Goal: Information Seeking & Learning: Learn about a topic

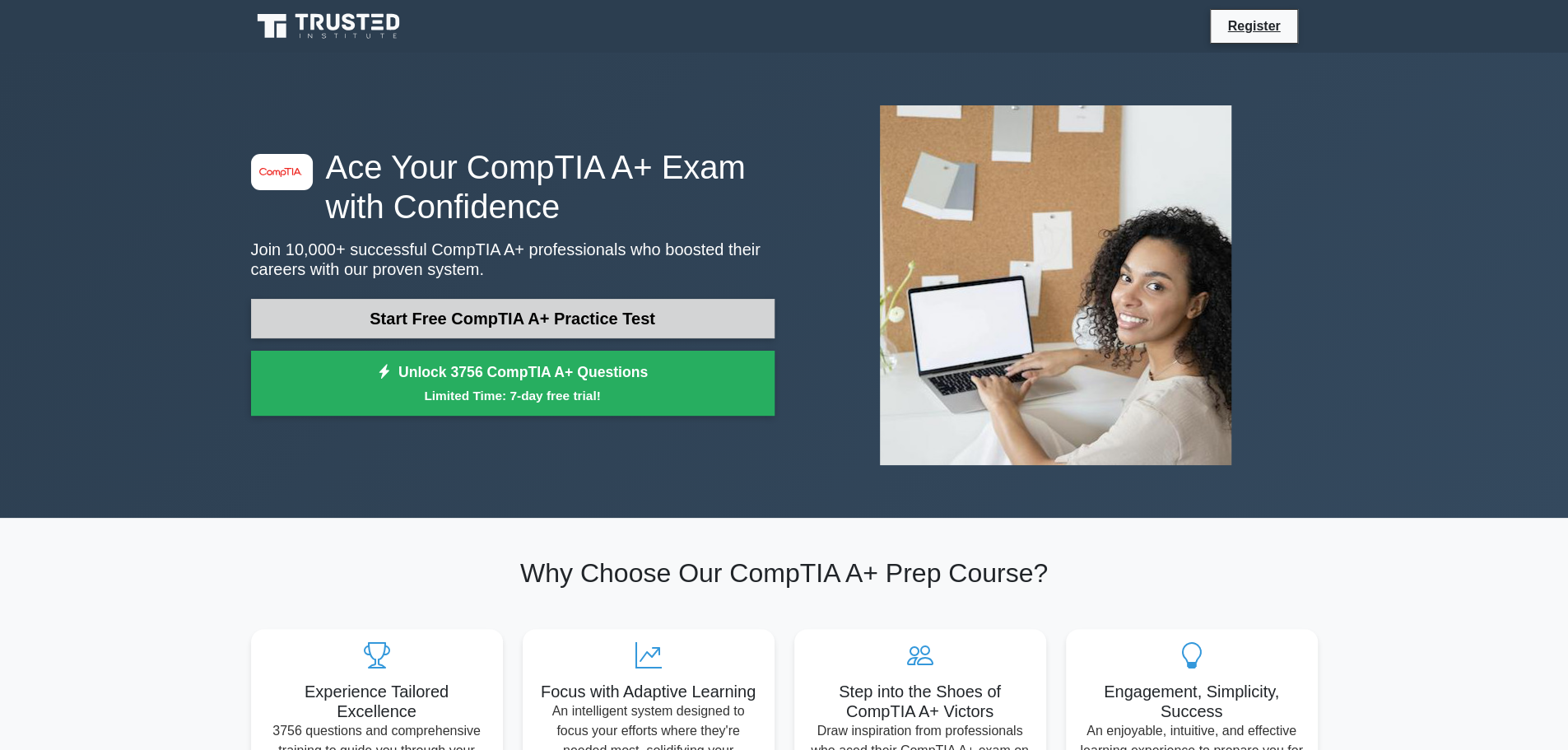
click at [530, 318] on link "Start Free CompTIA A+ Practice Test" at bounding box center [513, 318] width 524 height 39
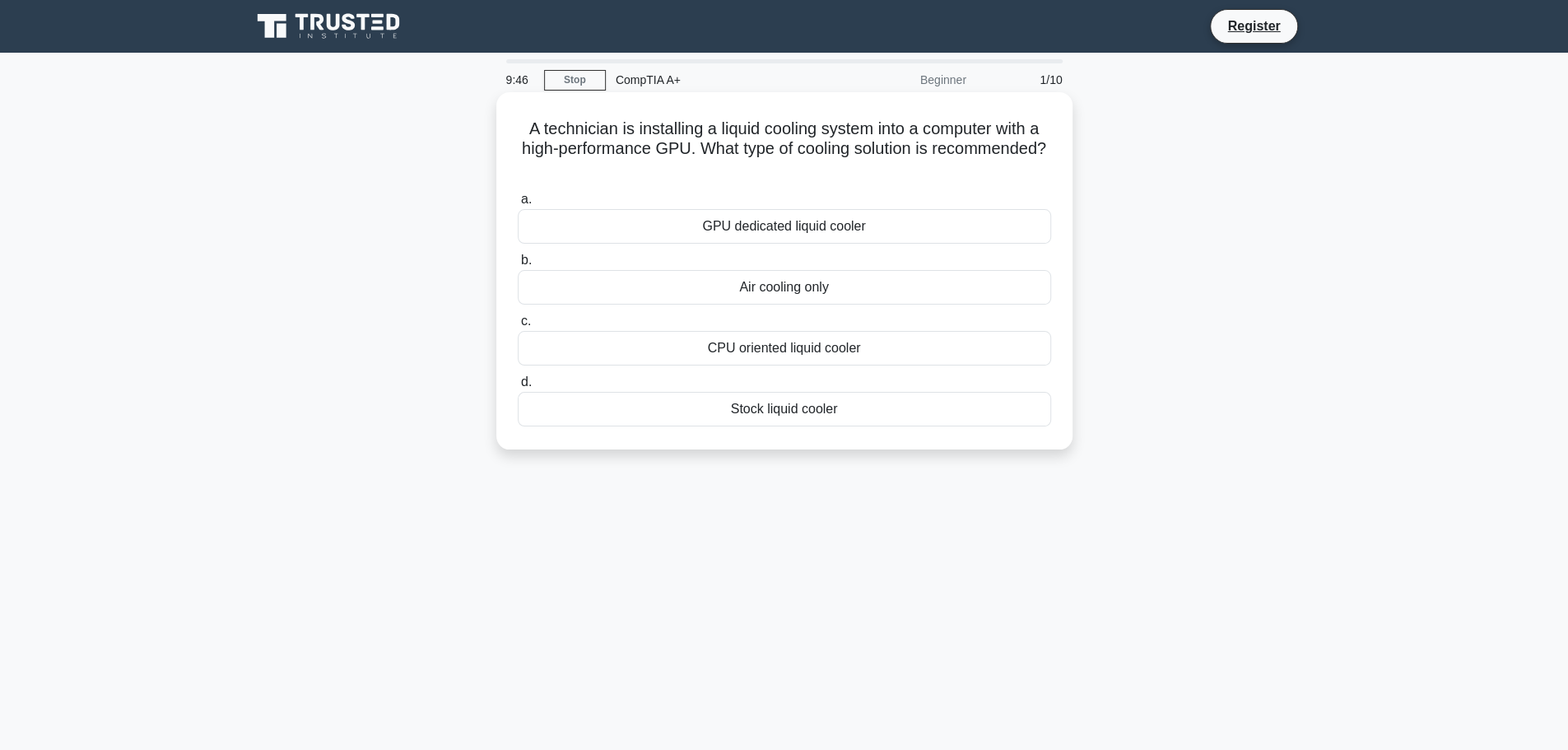
click at [862, 229] on div "GPU dedicated liquid cooler" at bounding box center [784, 226] width 533 height 35
click at [517, 205] on input "a. GPU dedicated liquid cooler" at bounding box center [517, 200] width 0 height 11
click at [840, 351] on div "PCI" at bounding box center [784, 349] width 533 height 35
click at [517, 327] on input "c. PCI" at bounding box center [517, 321] width 0 height 11
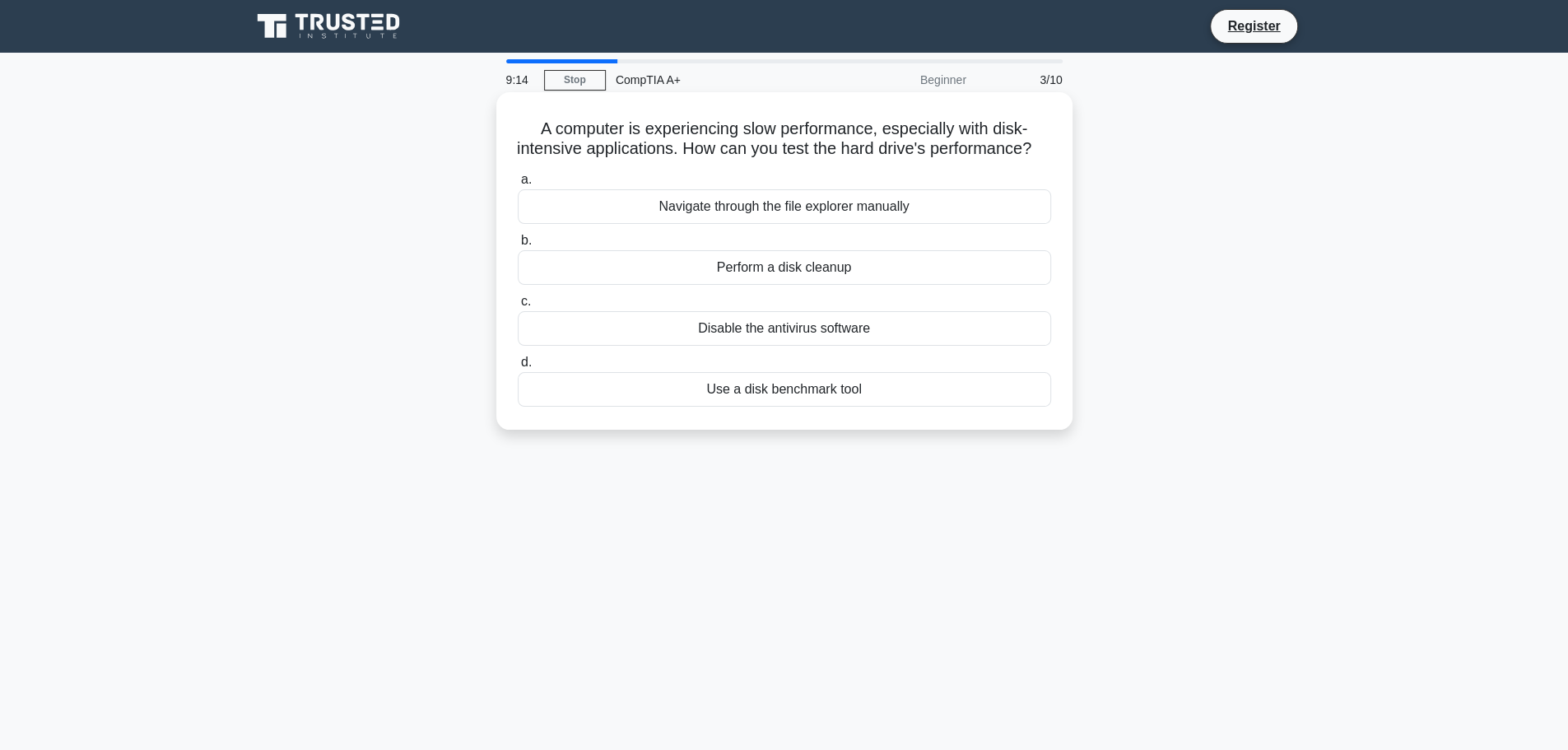
click at [811, 407] on div "Use a disk benchmark tool" at bounding box center [784, 390] width 533 height 35
click at [517, 368] on input "d. Use a disk benchmark tool" at bounding box center [517, 362] width 0 height 11
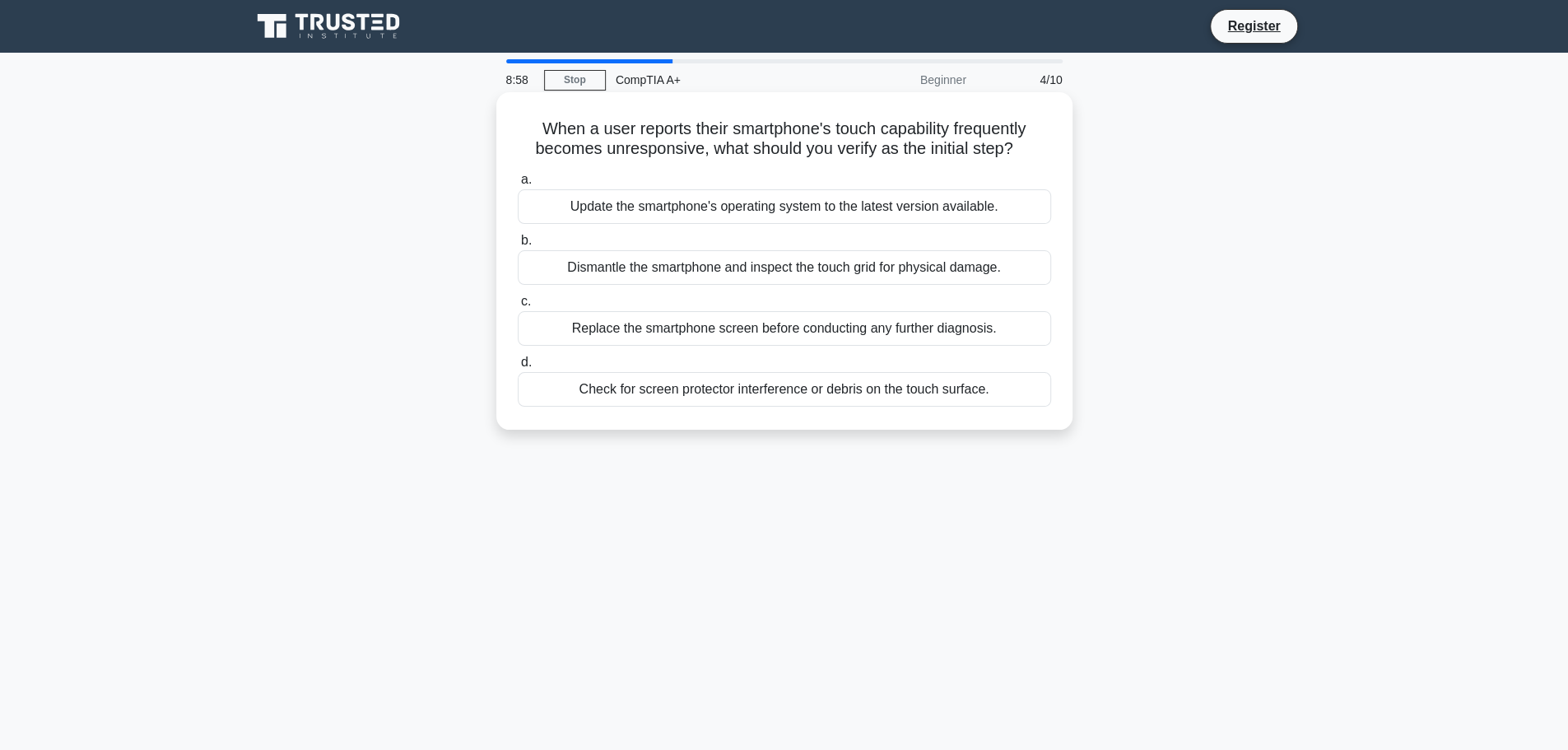
click at [797, 391] on div "Check for screen protector interference or debris on the touch surface." at bounding box center [784, 390] width 533 height 35
click at [517, 368] on input "d. Check for screen protector interference or debris on the touch surface." at bounding box center [517, 362] width 0 height 11
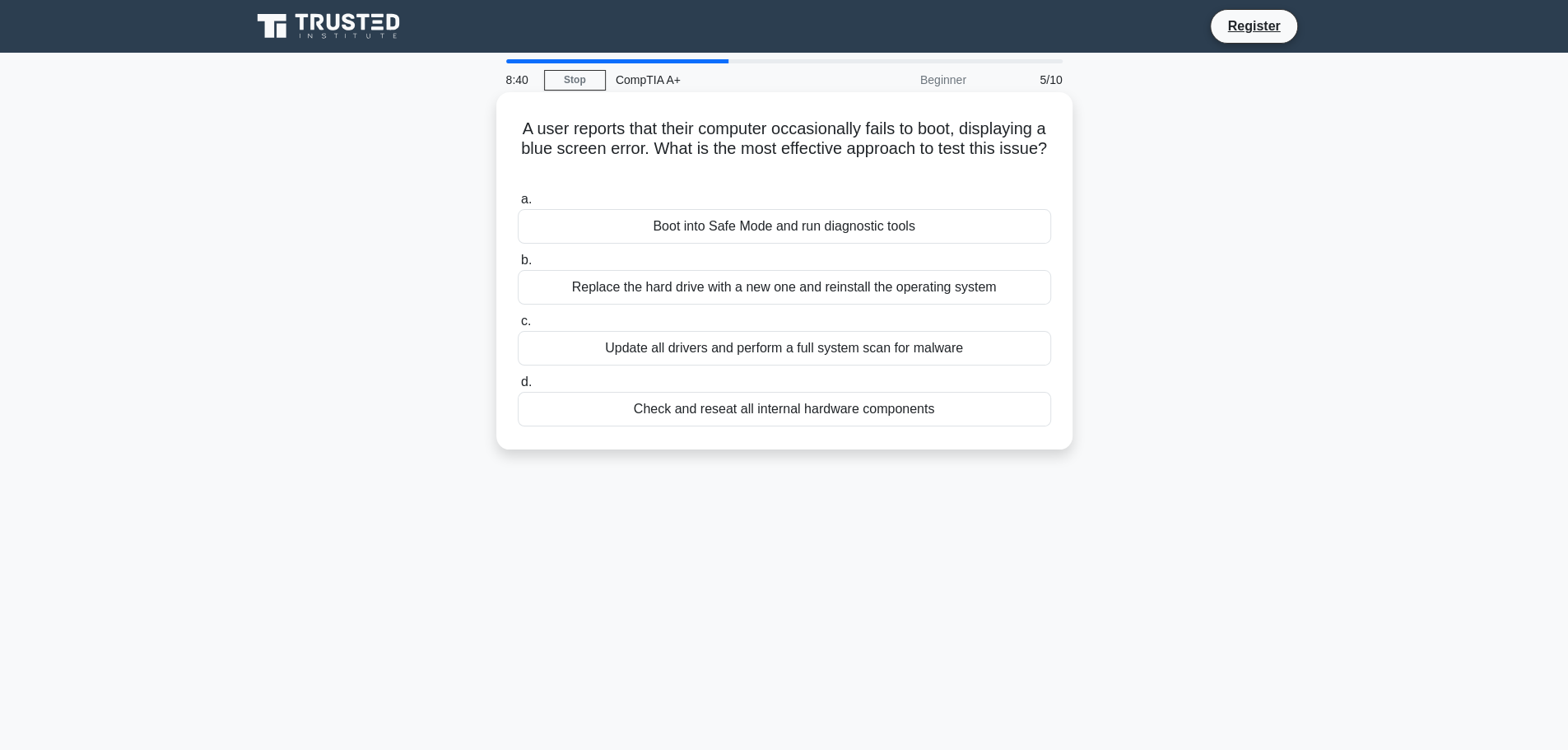
click at [826, 225] on div "Boot into Safe Mode and run diagnostic tools" at bounding box center [784, 226] width 533 height 35
click at [517, 205] on input "a. Boot into Safe Mode and run diagnostic tools" at bounding box center [517, 200] width 0 height 11
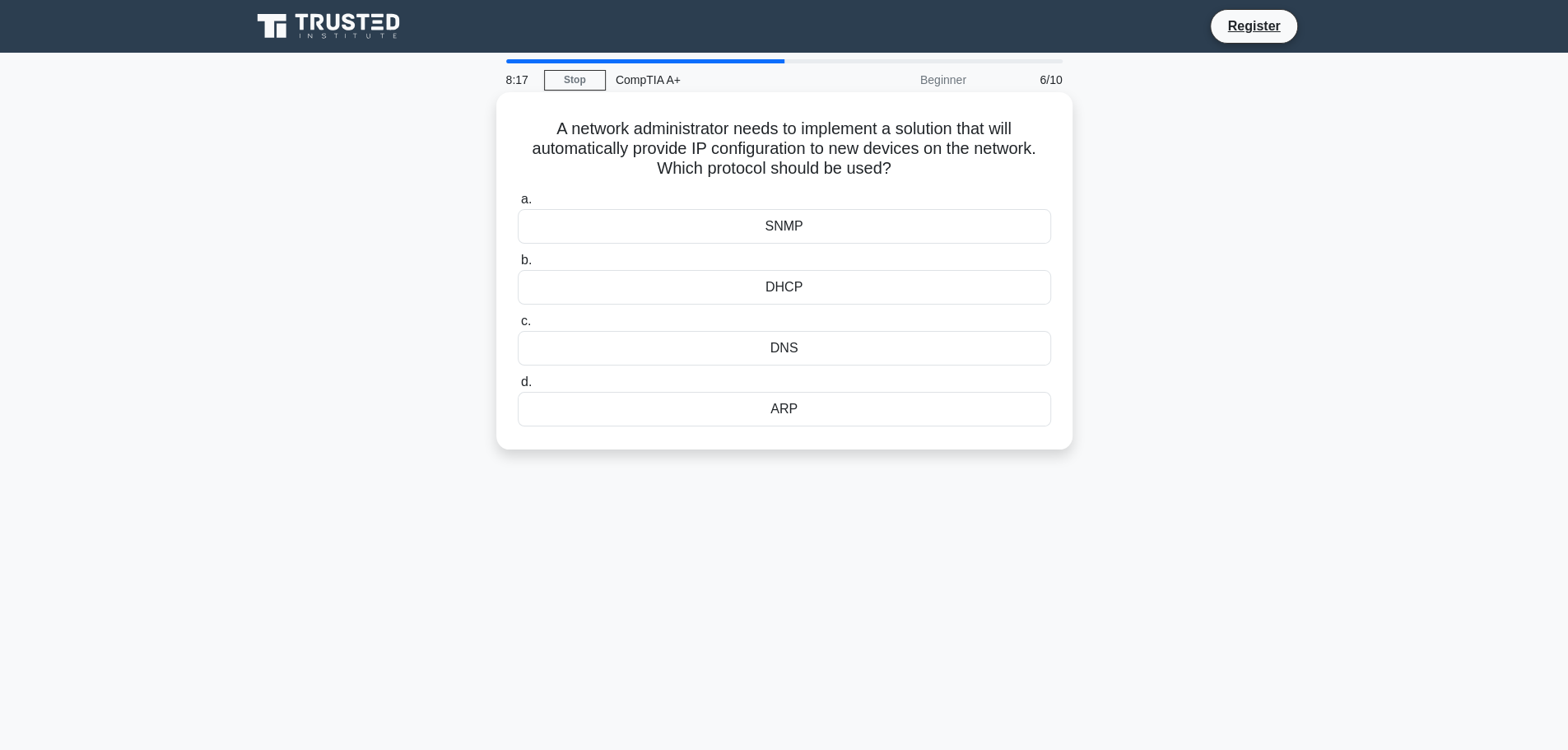
click at [808, 290] on div "DHCP" at bounding box center [784, 287] width 533 height 35
click at [517, 266] on input "b. DHCP" at bounding box center [517, 261] width 0 height 11
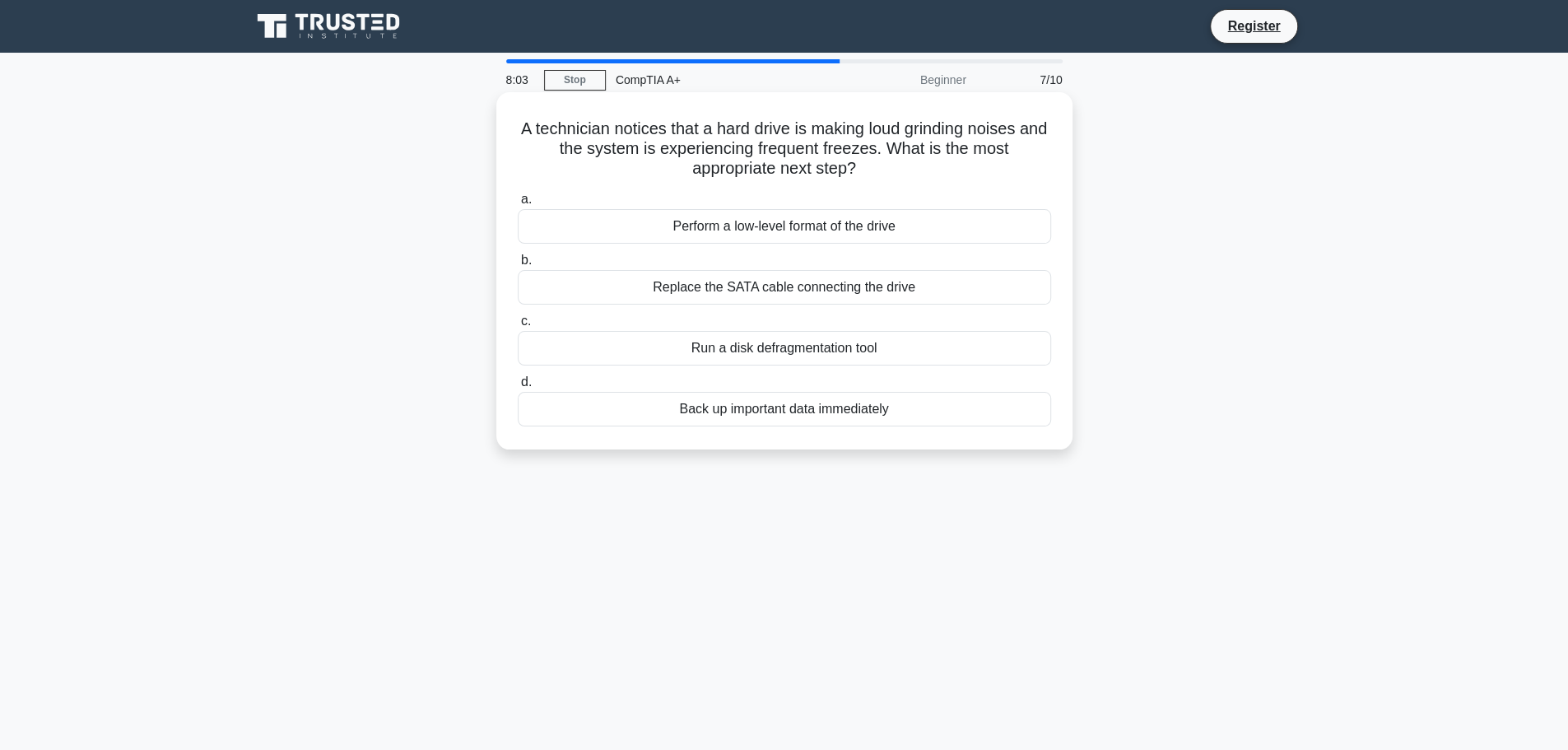
click at [802, 407] on div "Back up important data immediately" at bounding box center [784, 409] width 533 height 35
click at [517, 388] on input "d. Back up important data immediately" at bounding box center [517, 382] width 0 height 11
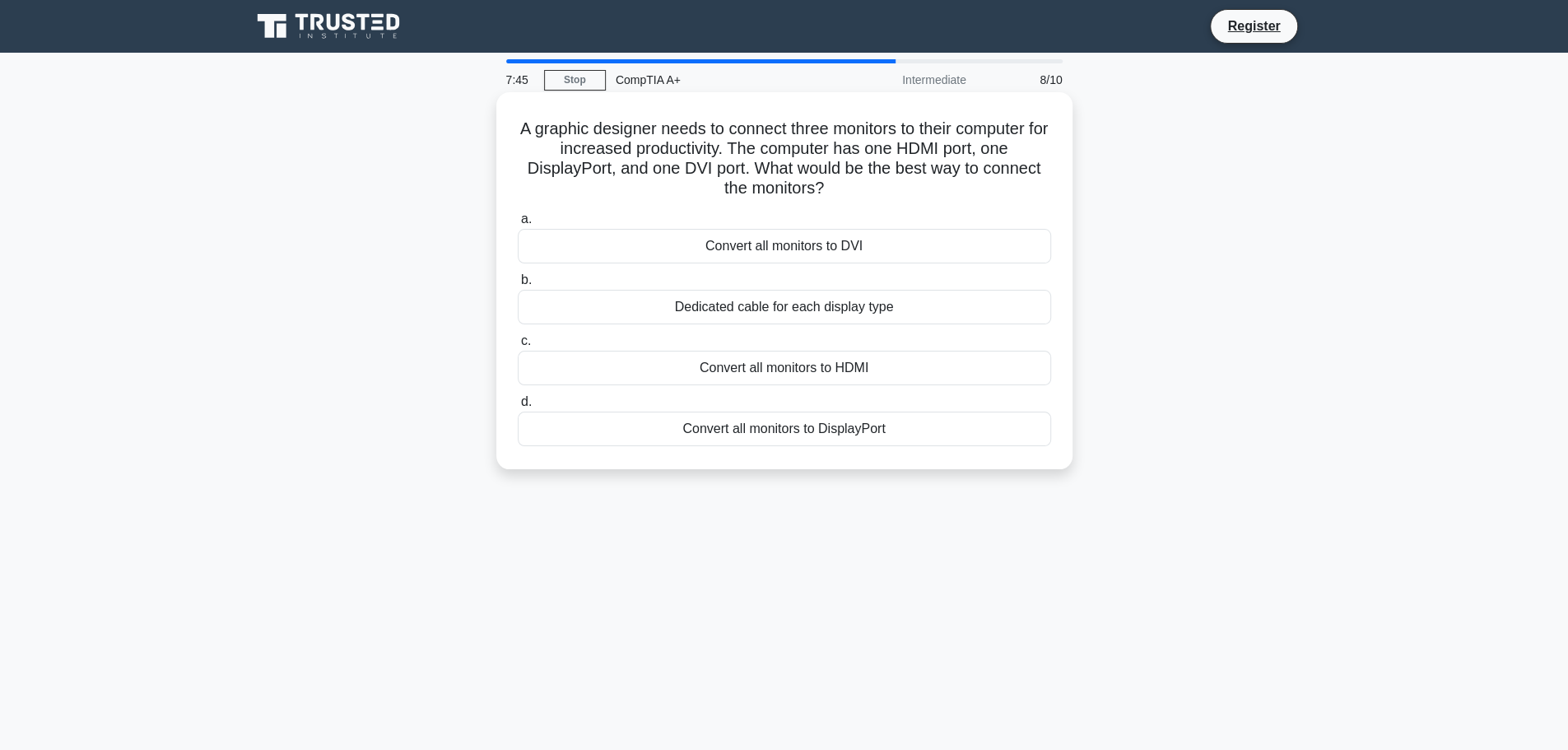
click at [836, 320] on div "Dedicated cable for each display type" at bounding box center [784, 307] width 533 height 35
click at [517, 286] on input "b. Dedicated cable for each display type" at bounding box center [517, 280] width 0 height 11
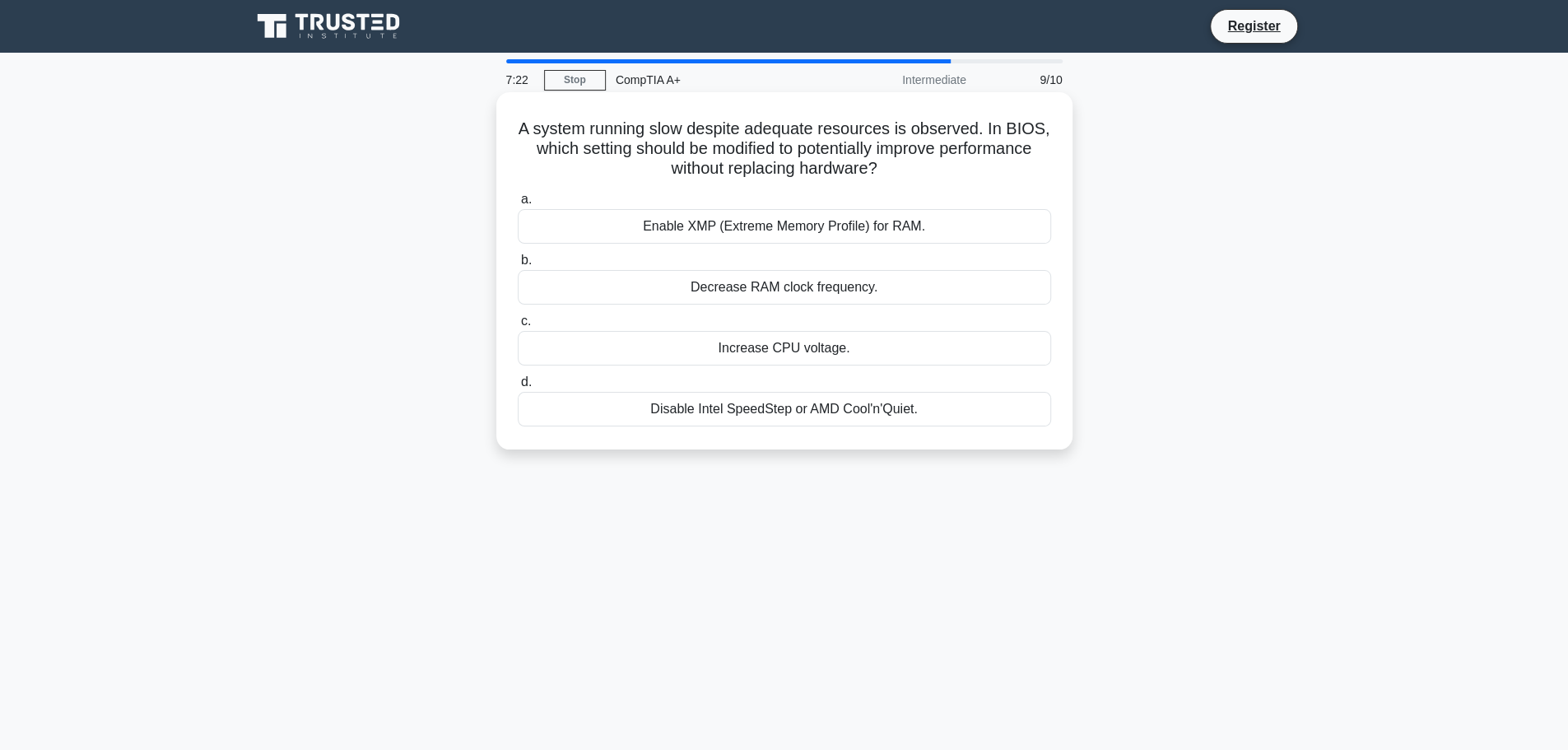
click at [797, 411] on div "Disable Intel SpeedStep or AMD Cool'n'Quiet." at bounding box center [784, 409] width 533 height 35
click at [517, 388] on input "d. Disable Intel SpeedStep or AMD Cool'n'Quiet." at bounding box center [517, 382] width 0 height 11
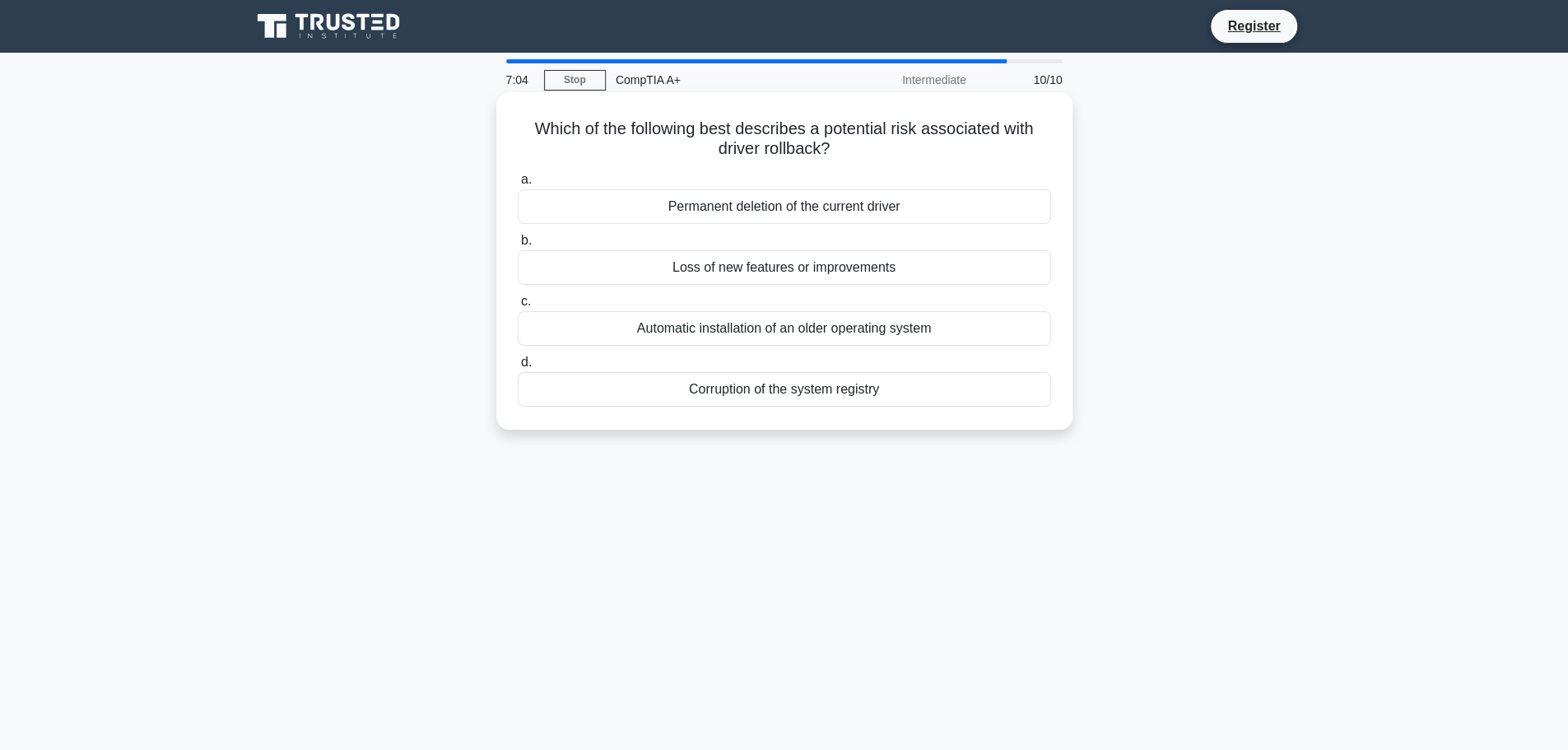
click at [839, 271] on div "Loss of new features or improvements" at bounding box center [784, 267] width 533 height 35
click at [517, 246] on input "b. Loss of new features or improvements" at bounding box center [517, 241] width 0 height 11
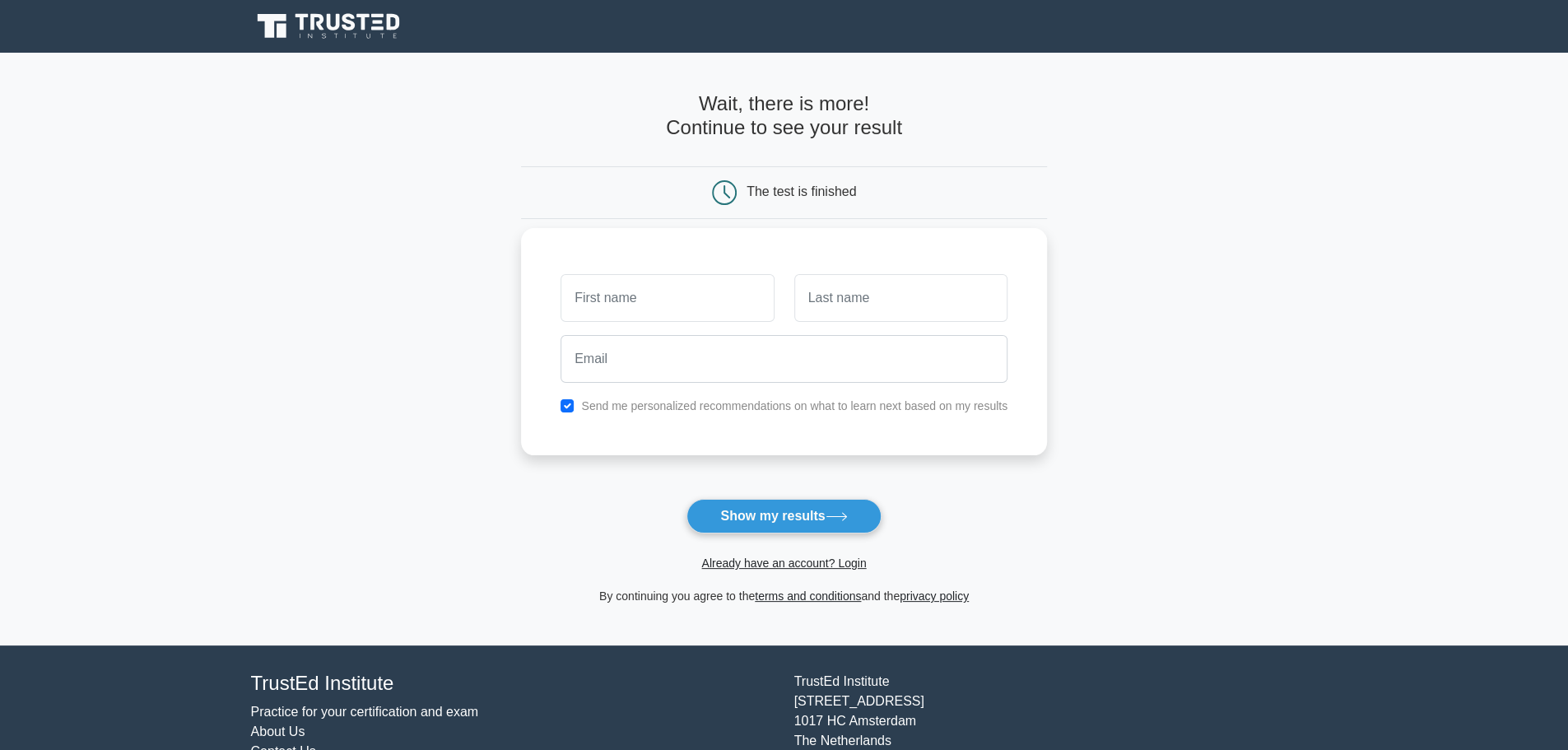
click at [739, 298] on input "text" at bounding box center [667, 297] width 214 height 47
type input "Francois"
click at [839, 299] on input "text" at bounding box center [901, 297] width 214 height 47
type input "Schwartz"
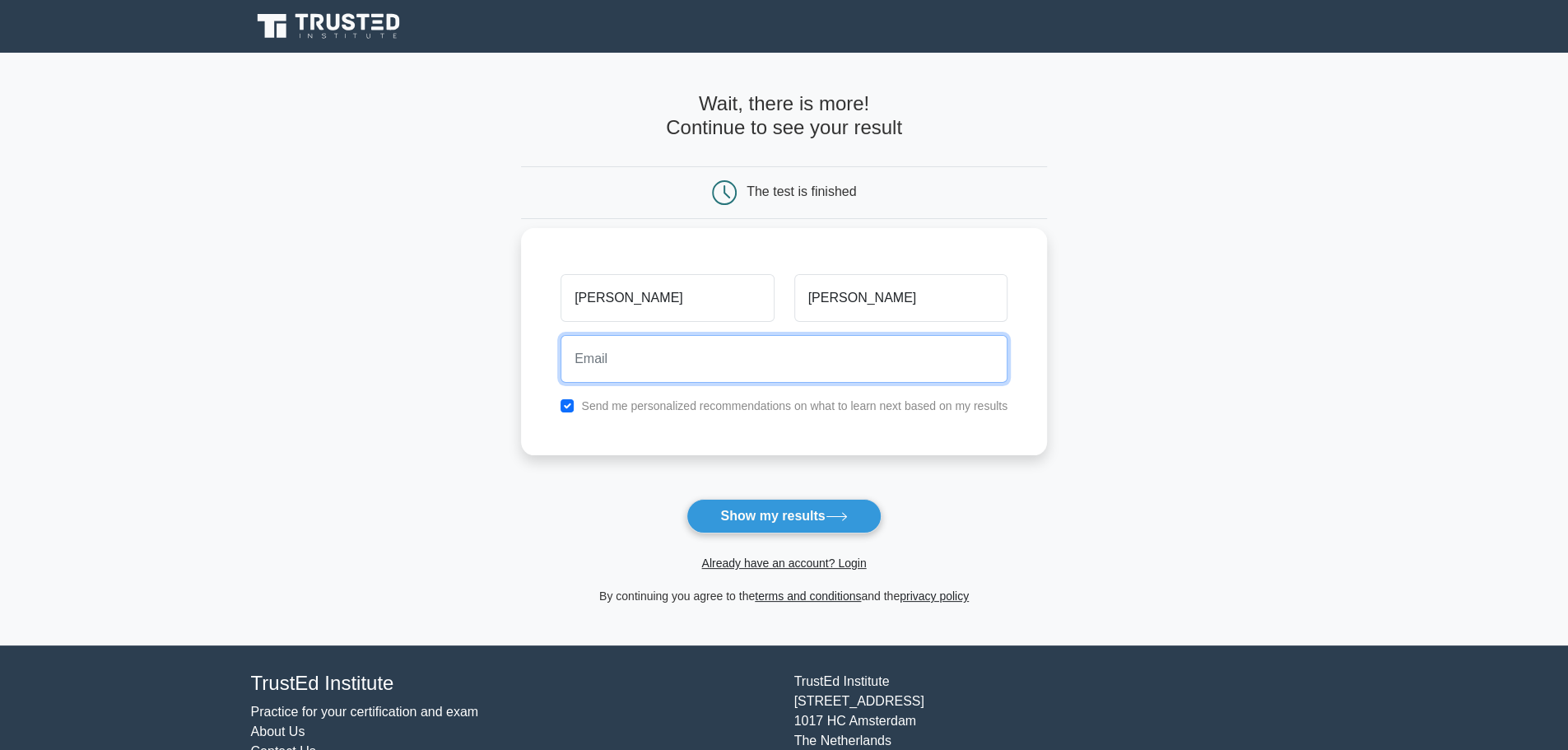
click at [825, 355] on input "email" at bounding box center [784, 359] width 447 height 47
type input "francoisschwartz123@gmail.com"
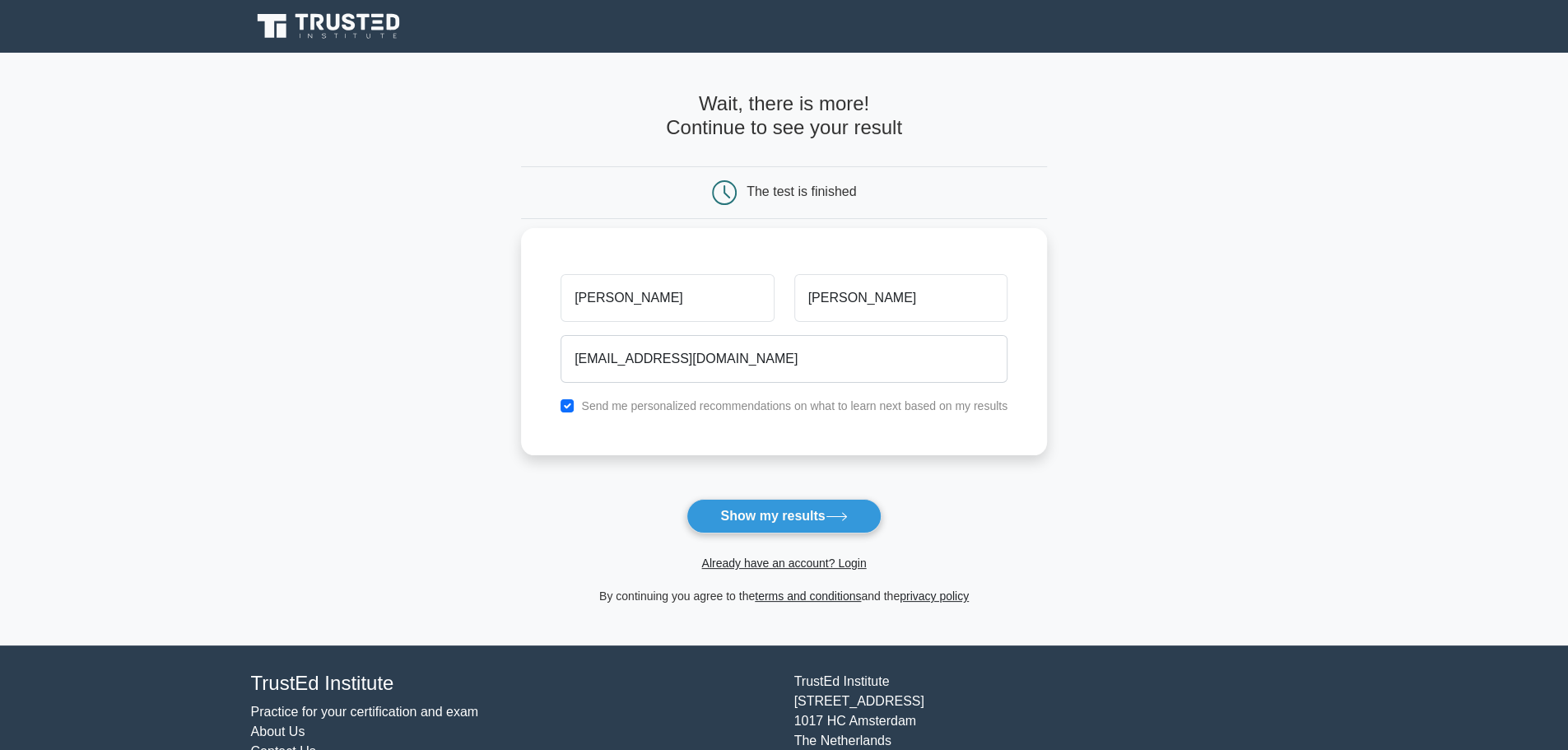
click at [774, 404] on label "Send me personalized recommendations on what to learn next based on my results" at bounding box center [794, 405] width 426 height 13
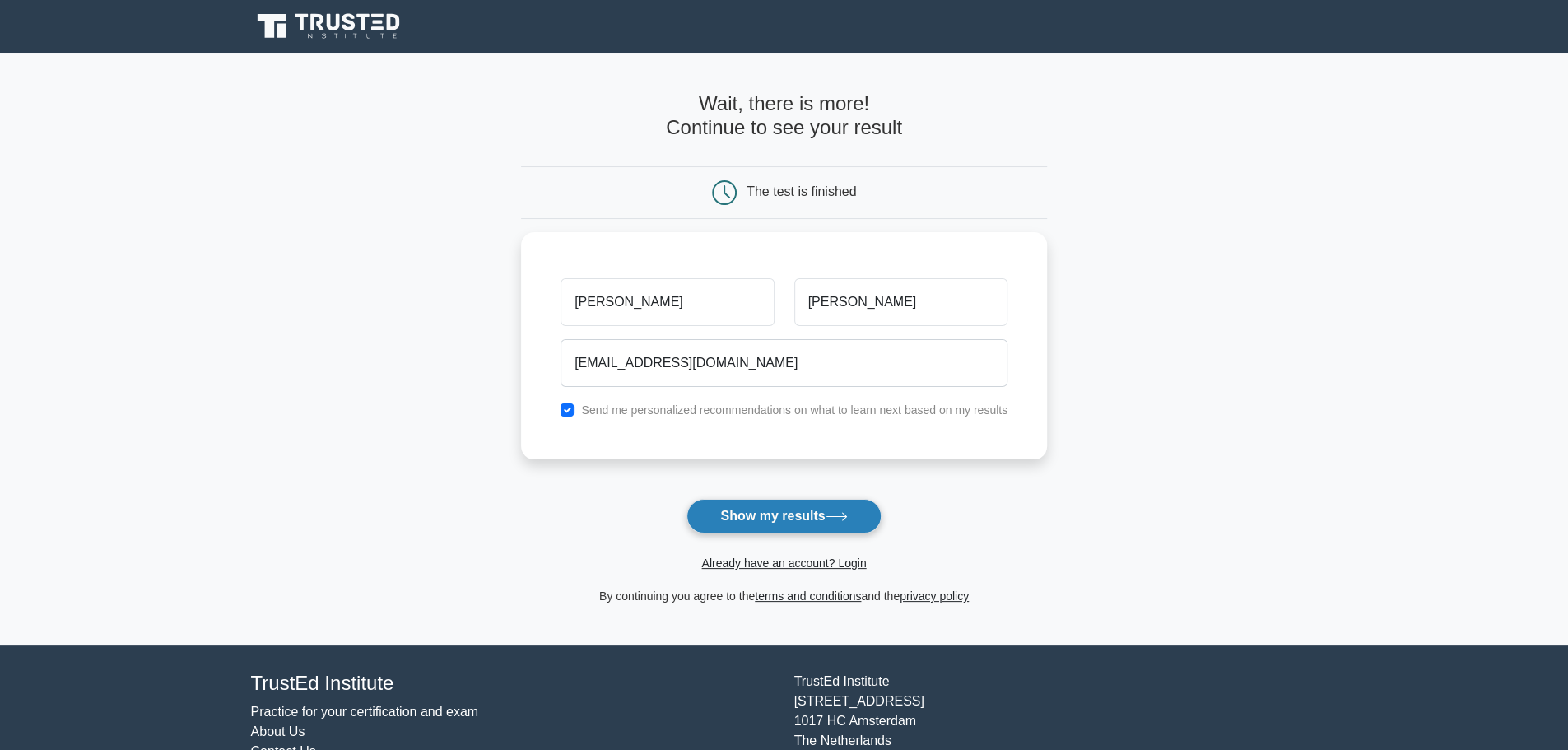
click at [779, 516] on button "Show my results" at bounding box center [783, 516] width 194 height 35
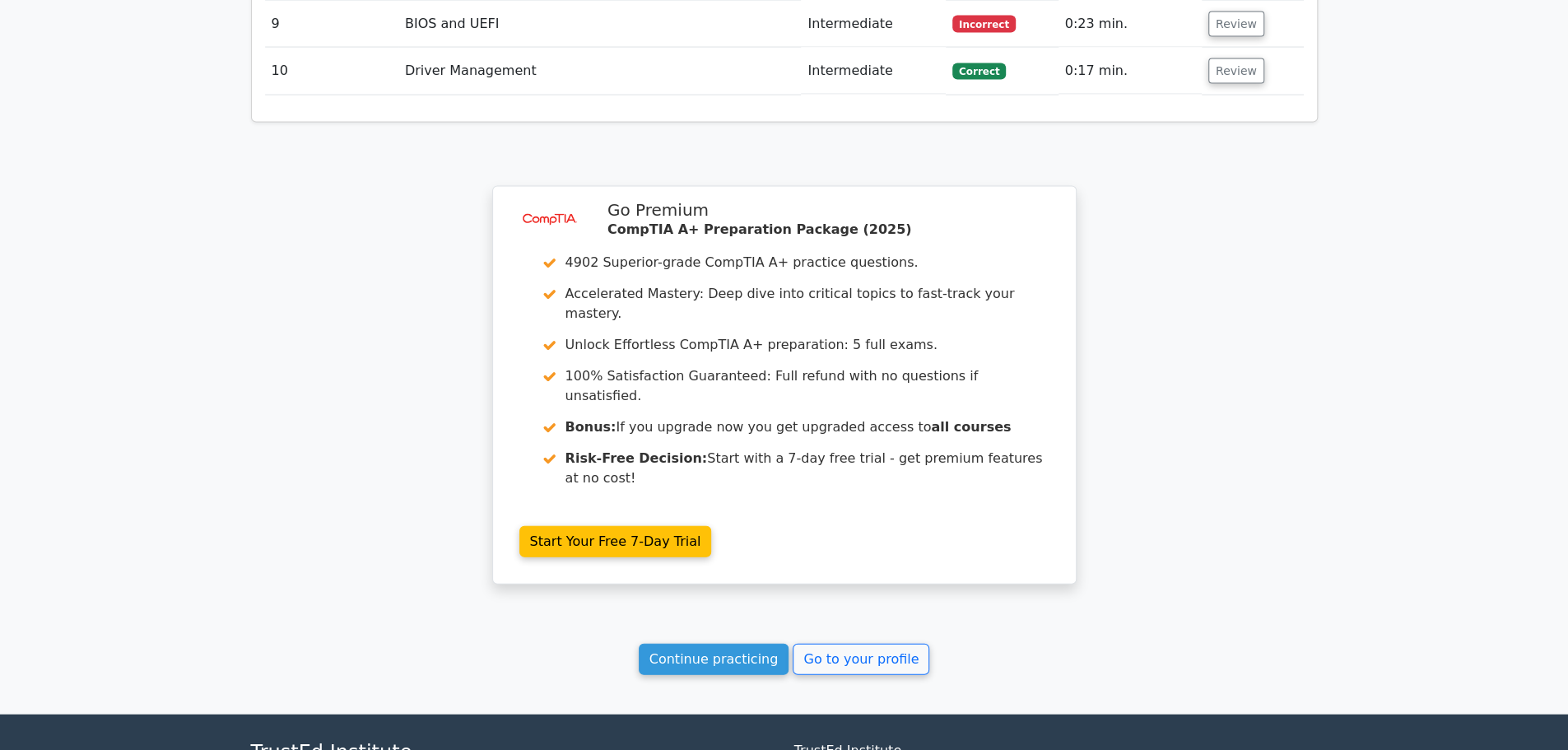
scroll to position [2506, 0]
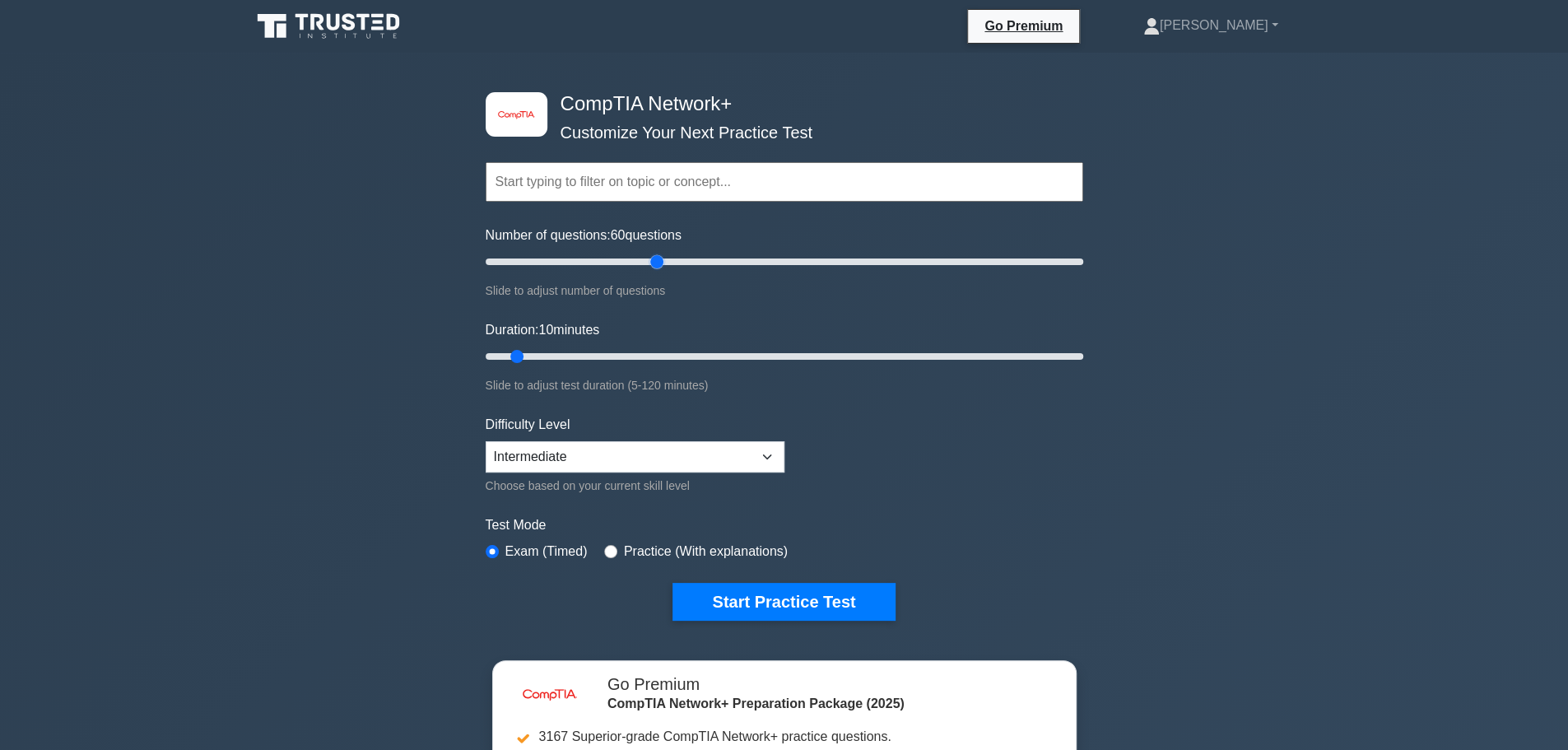
drag, startPoint x: 510, startPoint y: 263, endPoint x: 664, endPoint y: 280, distance: 154.9
type input "60"
click at [664, 272] on input "Number of questions: 60 questions" at bounding box center [784, 262] width 598 height 20
drag, startPoint x: 518, startPoint y: 352, endPoint x: 762, endPoint y: 355, distance: 244.0
type input "60"
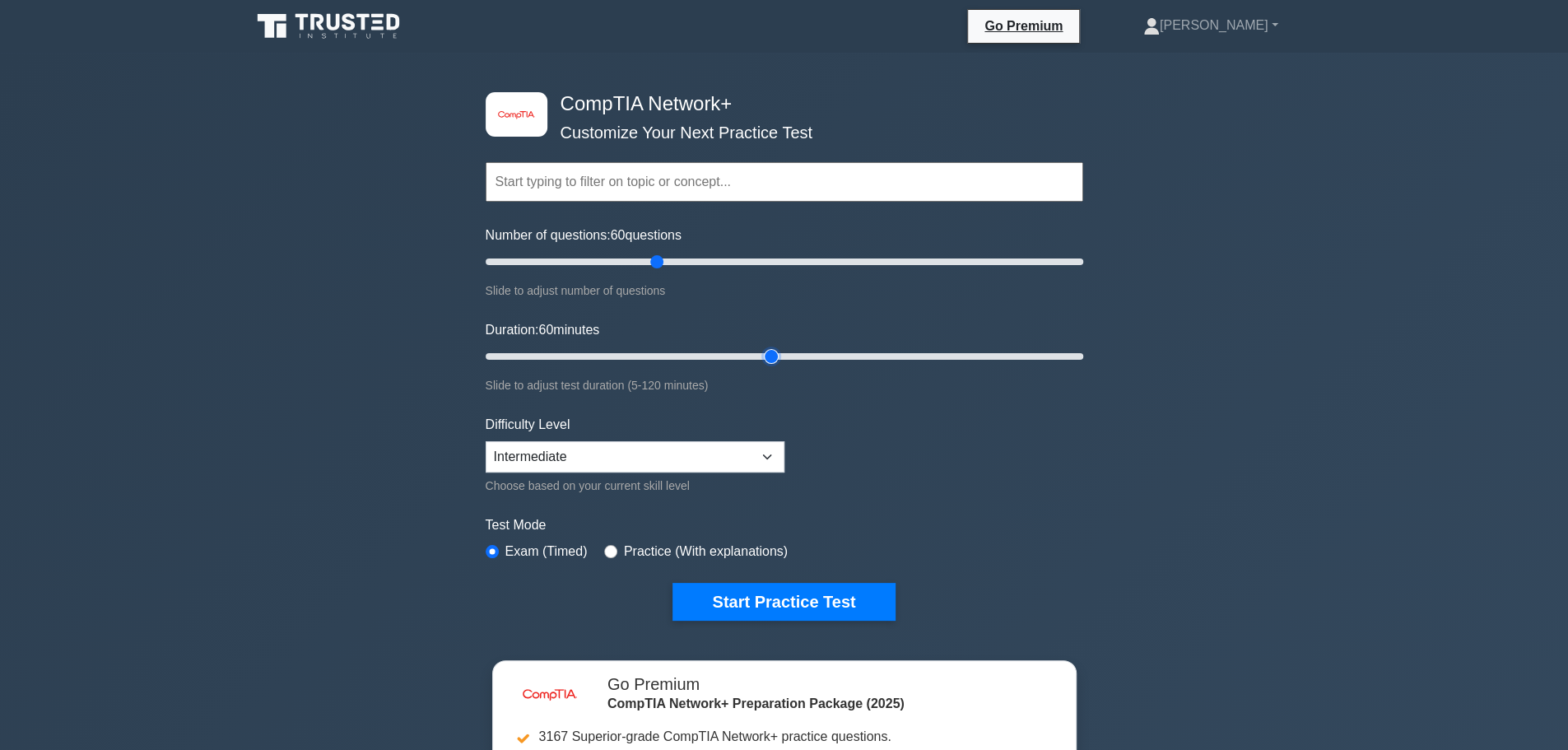
click at [762, 355] on input "Duration: 60 minutes" at bounding box center [784, 357] width 598 height 20
click at [670, 453] on select "Beginner Intermediate Expert" at bounding box center [634, 456] width 298 height 31
click at [673, 453] on select "Beginner Intermediate Expert" at bounding box center [634, 456] width 298 height 31
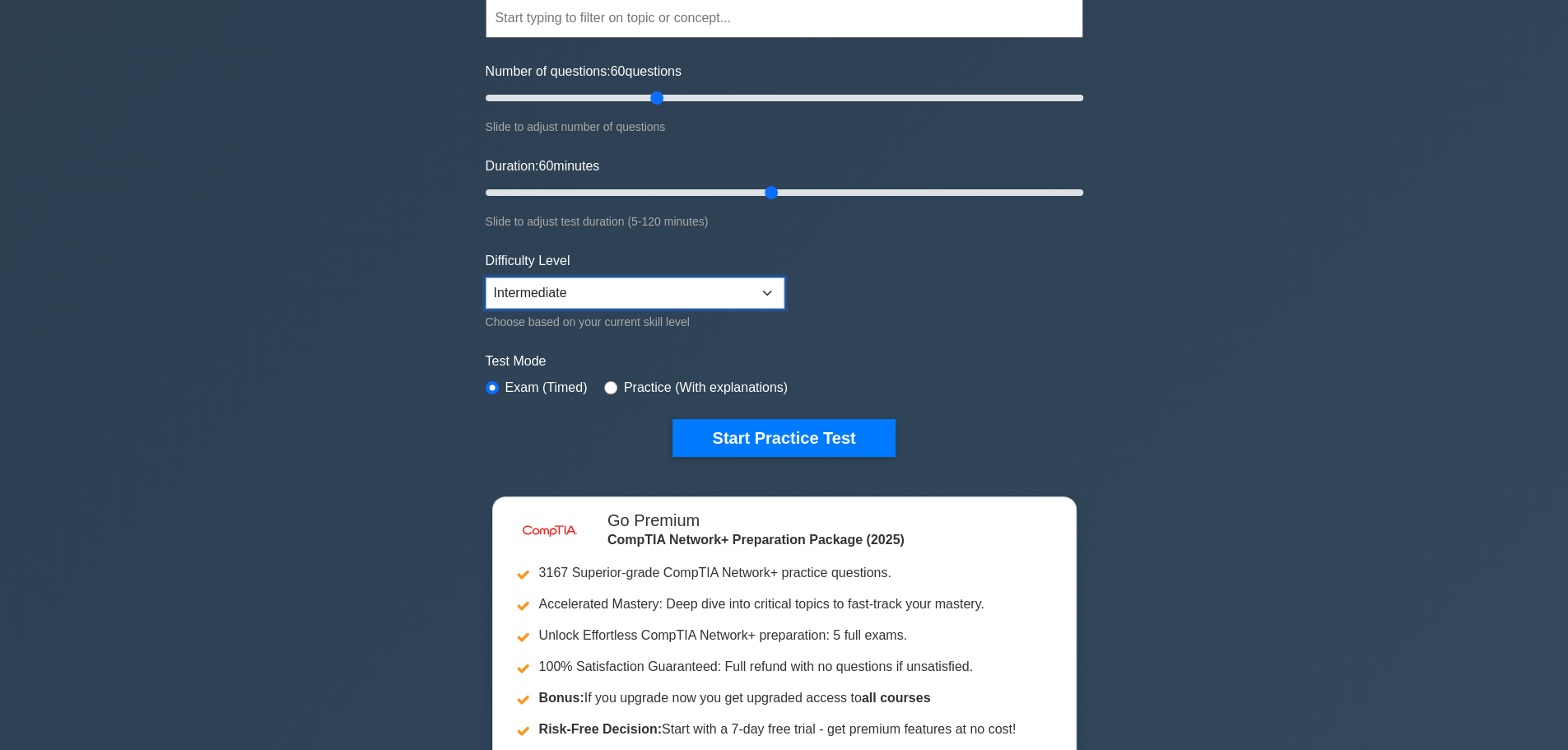
scroll to position [164, 0]
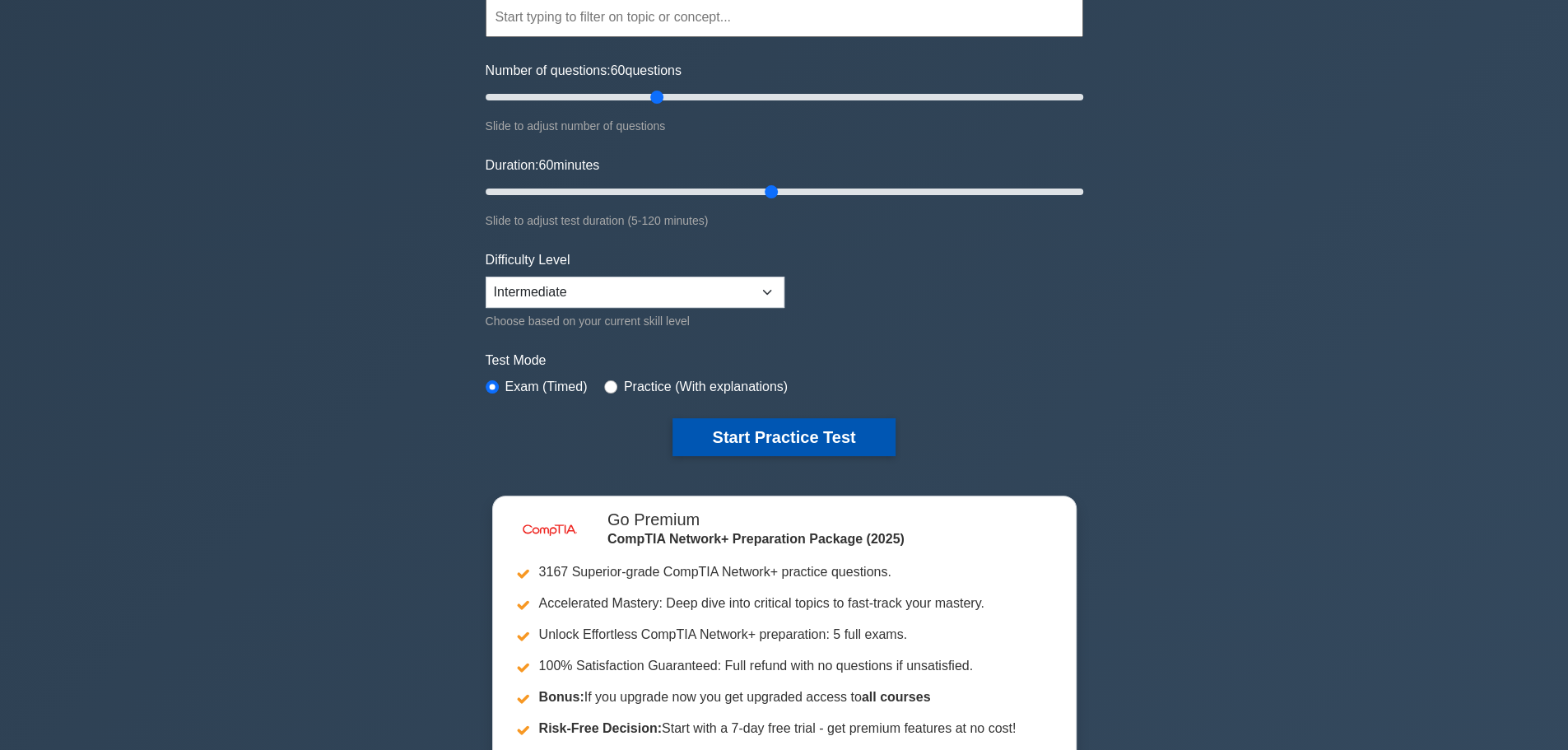
click at [784, 443] on button "Start Practice Test" at bounding box center [783, 436] width 222 height 37
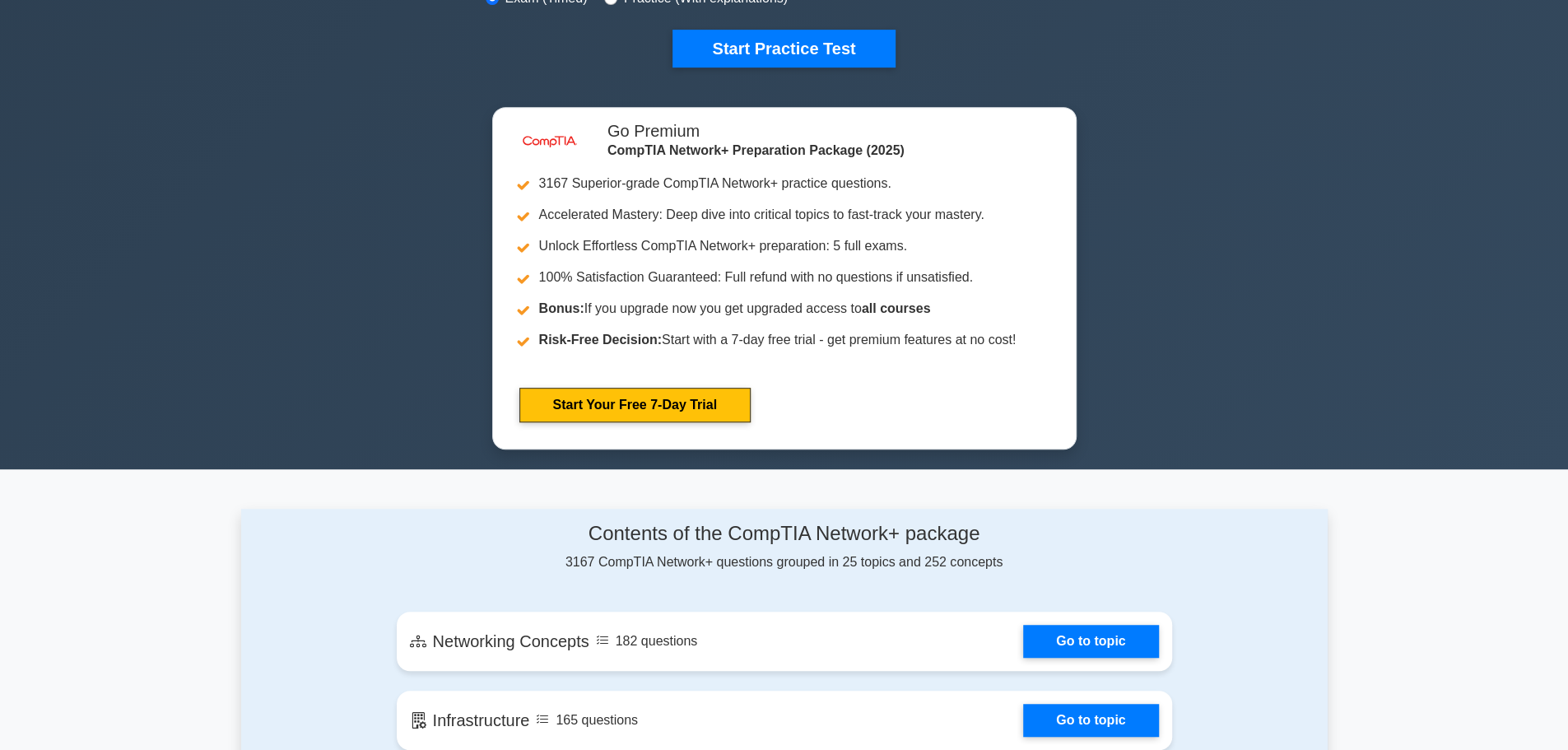
scroll to position [576, 0]
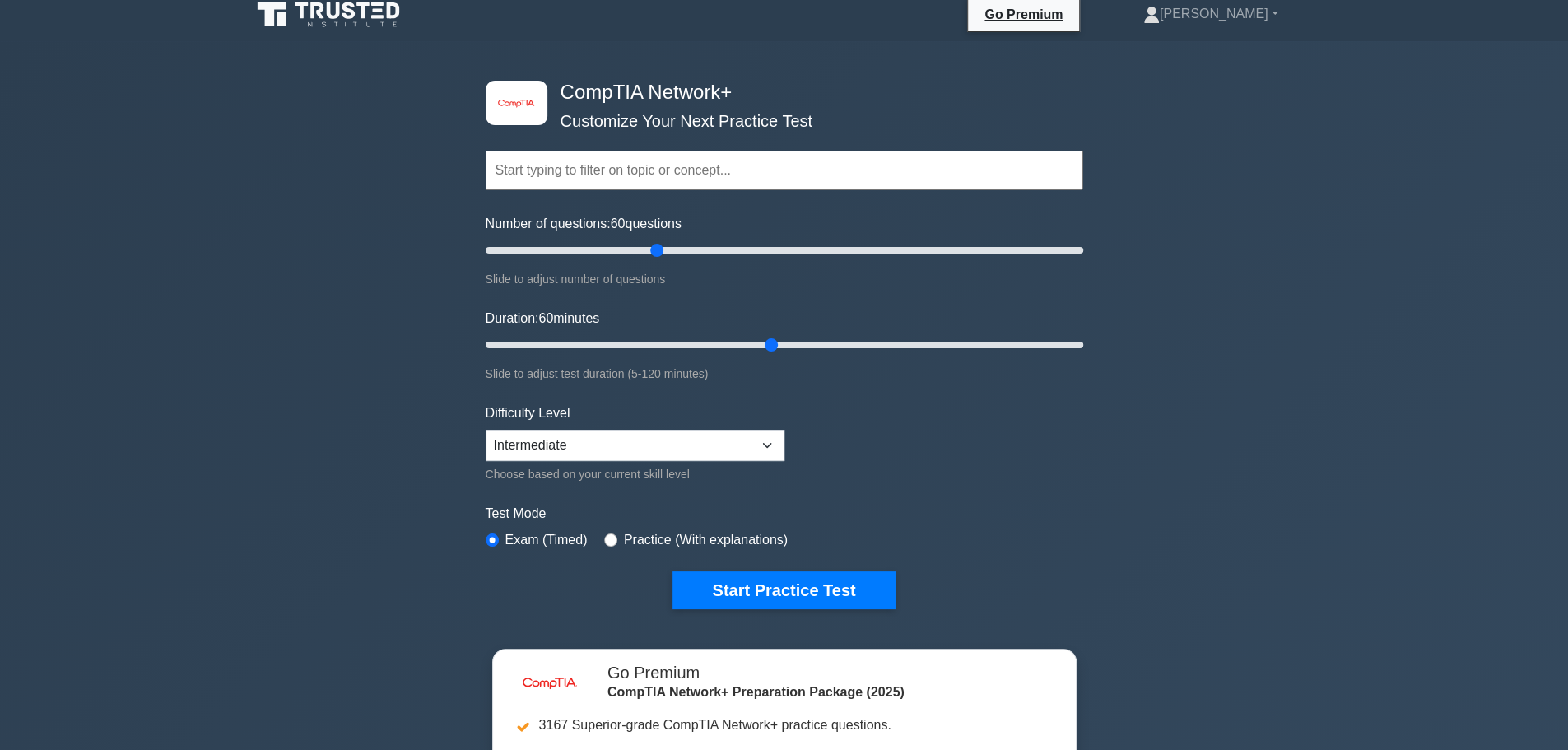
scroll to position [0, 0]
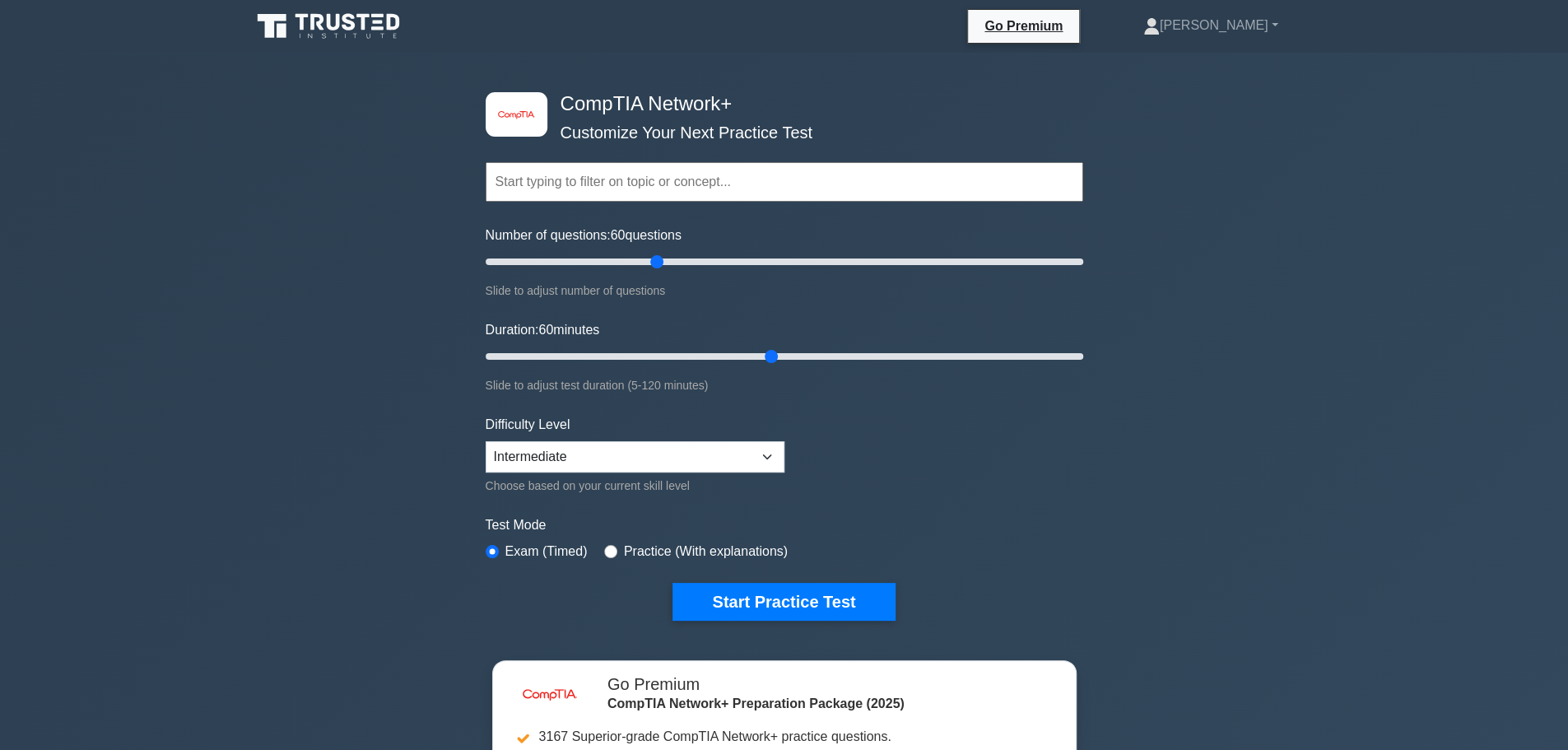
click at [131, 331] on div "image/svg+xml CompTIA Network+ Customize Your Next Practice Test Topics Network…" at bounding box center [784, 537] width 1568 height 969
click at [168, 331] on div "image/svg+xml CompTIA Network+ Customize Your Next Practice Test Topics Network…" at bounding box center [784, 537] width 1568 height 969
click at [141, 390] on div "image/svg+xml CompTIA Network+ Customize Your Next Practice Test Topics Network…" at bounding box center [784, 537] width 1568 height 969
